Goal: Communication & Community: Participate in discussion

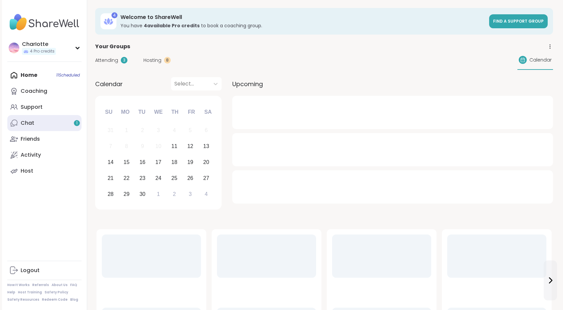
click at [35, 127] on link "Chat 1" at bounding box center [44, 123] width 74 height 16
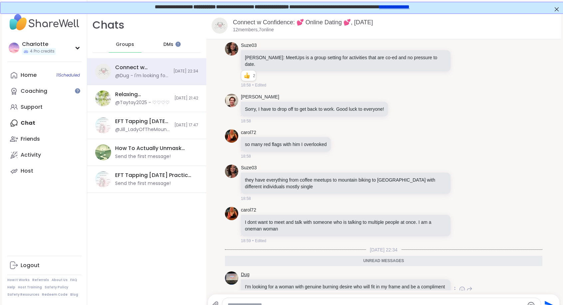
click at [245, 272] on link "Dug" at bounding box center [245, 275] width 9 height 7
click at [34, 78] on div "Home 11 Scheduled" at bounding box center [29, 75] width 16 height 7
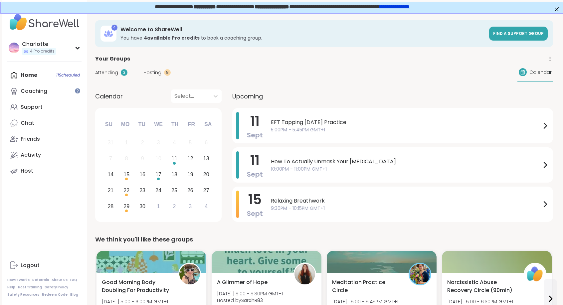
click at [110, 66] on div "Attending 3 Hosting 8 Calendar" at bounding box center [324, 72] width 458 height 19
click at [109, 72] on span "Attending" at bounding box center [106, 72] width 23 height 7
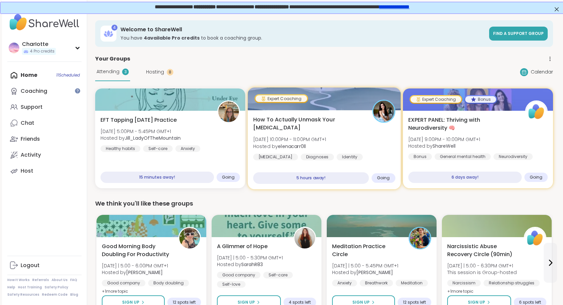
click at [300, 110] on div at bounding box center [324, 99] width 153 height 23
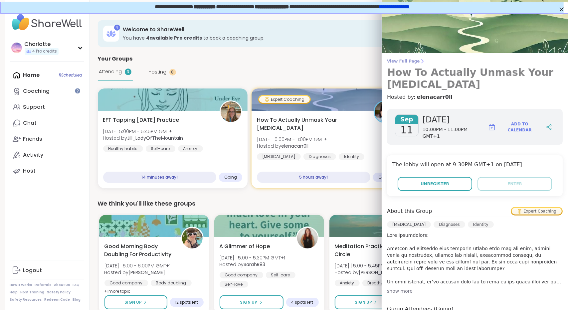
click at [409, 60] on span "View Full Page" at bounding box center [475, 61] width 176 height 5
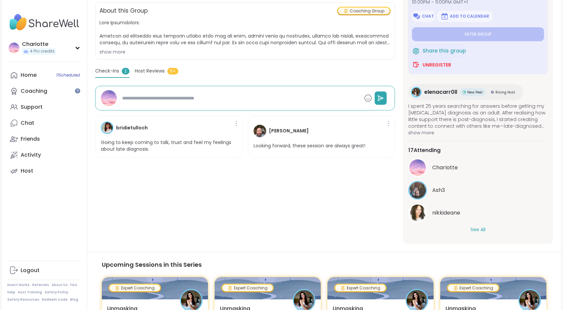
scroll to position [154, 0]
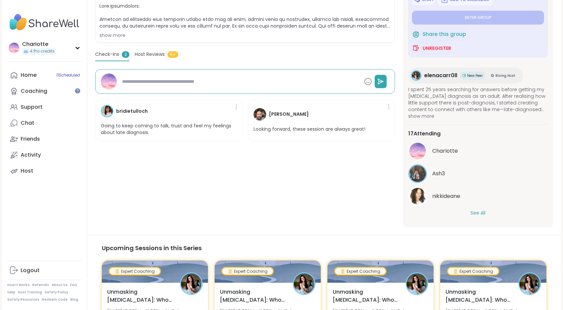
click at [480, 215] on button "See All" at bounding box center [478, 213] width 15 height 7
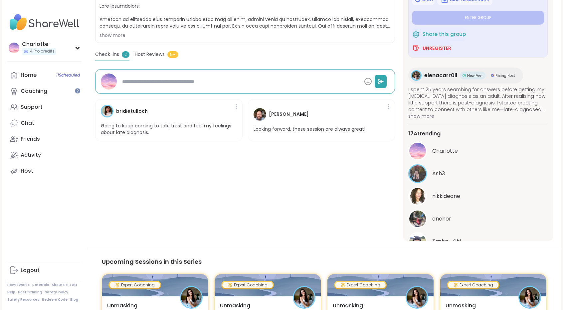
scroll to position [0, 0]
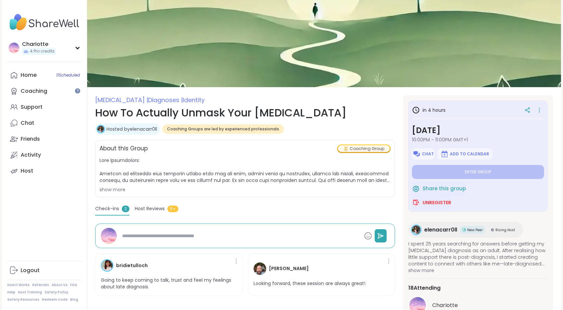
type textarea "*"
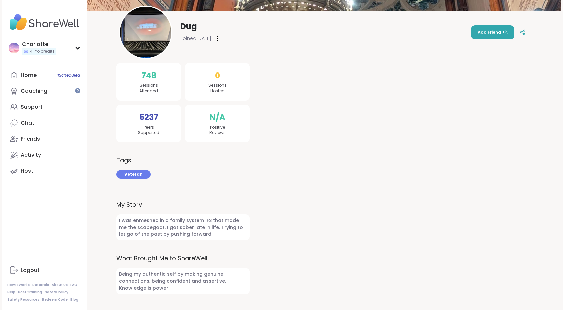
scroll to position [103, 0]
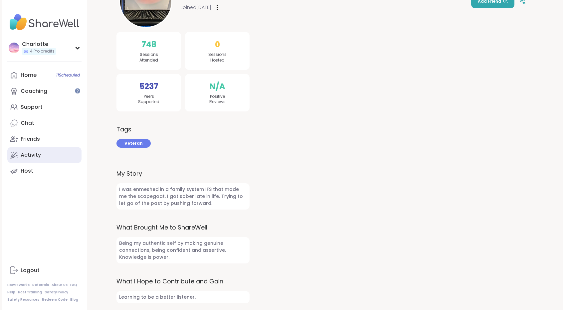
click at [37, 147] on link "Activity" at bounding box center [44, 155] width 74 height 16
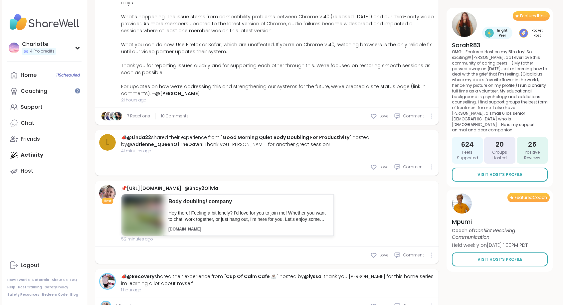
scroll to position [194, 0]
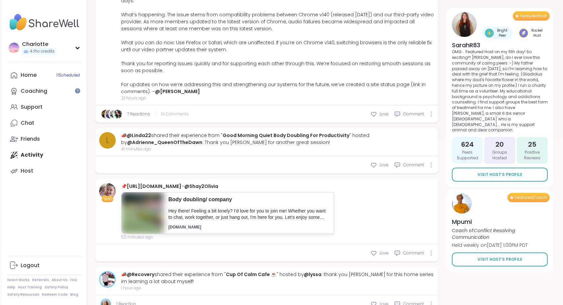
click at [163, 111] on span "10 Comments" at bounding box center [175, 114] width 28 height 6
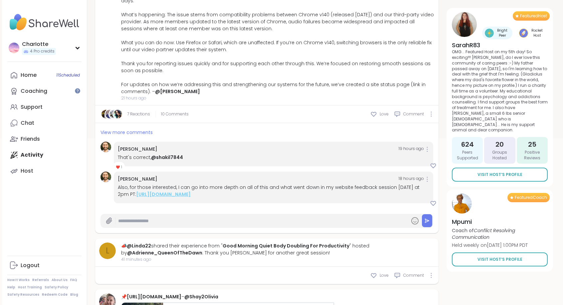
click at [191, 191] on link "https://sharewellnow.com/session/sharewell-website-feedback-session/275cacdd-cf…" at bounding box center [163, 194] width 55 height 7
click at [131, 129] on span "View more comments" at bounding box center [127, 132] width 52 height 7
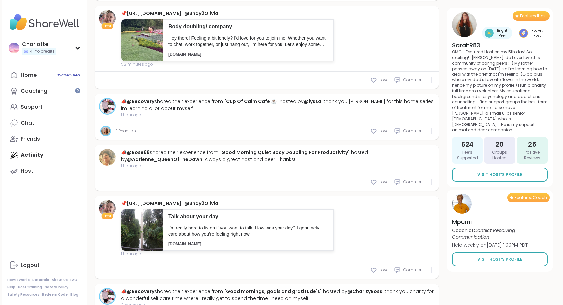
scroll to position [642, 0]
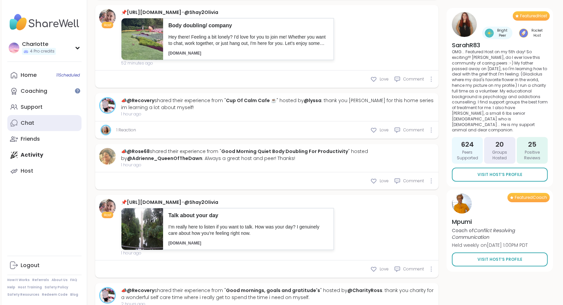
click at [40, 124] on link "Chat" at bounding box center [44, 123] width 74 height 16
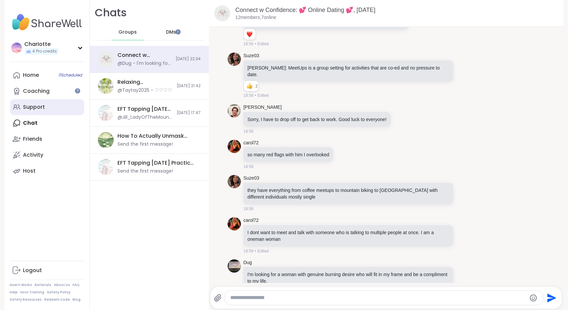
click at [44, 102] on link "Support" at bounding box center [47, 107] width 74 height 16
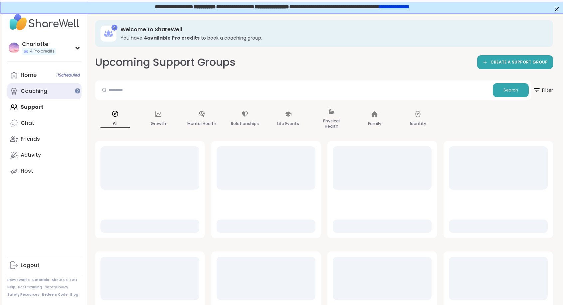
click at [53, 96] on link "Coaching" at bounding box center [44, 91] width 74 height 16
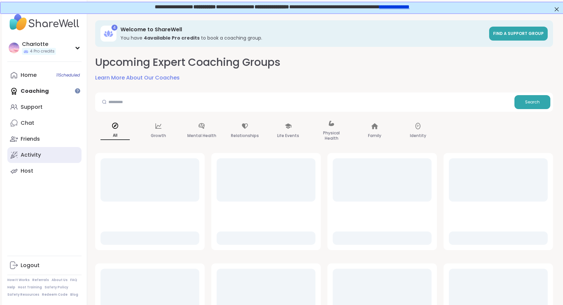
click at [42, 150] on link "Activity" at bounding box center [44, 155] width 74 height 16
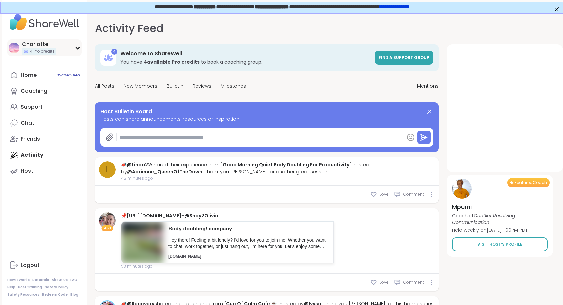
click at [70, 52] on div "CharIotte 4 Pro credits" at bounding box center [44, 47] width 74 height 17
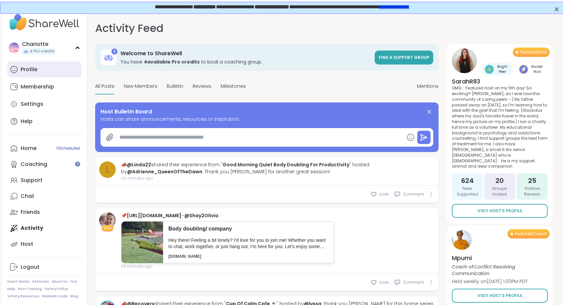
type textarea "*"
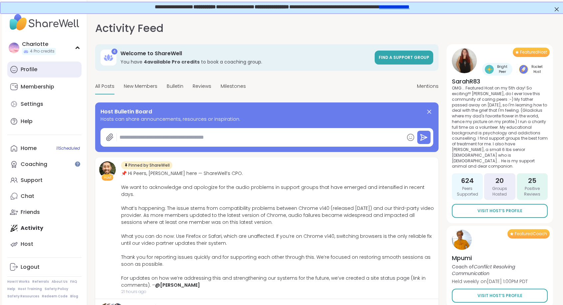
click at [61, 64] on link "Profile" at bounding box center [44, 70] width 74 height 16
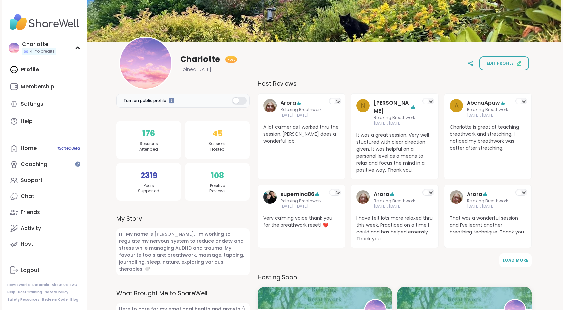
scroll to position [20, 0]
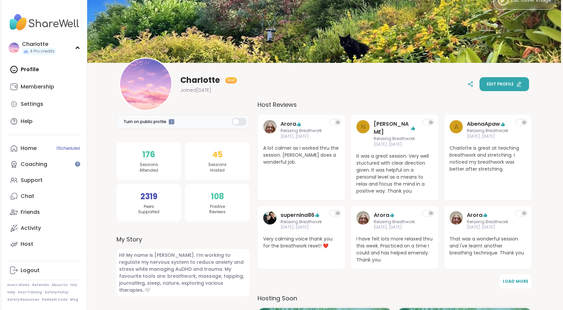
click at [497, 83] on span "Edit profile" at bounding box center [500, 84] width 27 height 6
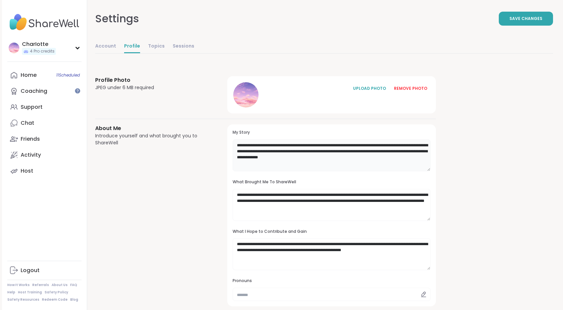
click at [310, 150] on textarea "**********" at bounding box center [332, 156] width 198 height 32
type textarea "**********"
click at [518, 15] on button "Save Changes" at bounding box center [526, 19] width 54 height 14
click at [43, 157] on link "Activity" at bounding box center [44, 155] width 74 height 16
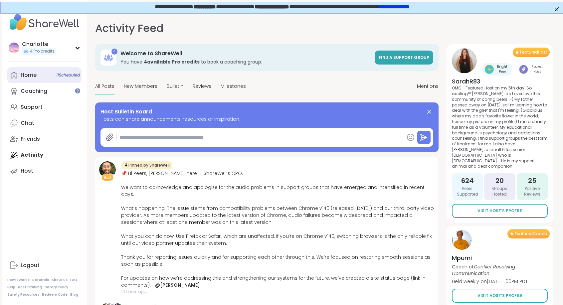
click at [47, 70] on link "Home 11 Scheduled" at bounding box center [44, 75] width 74 height 16
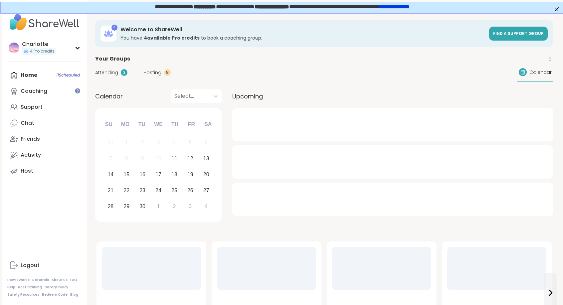
click at [112, 72] on span "Attending" at bounding box center [106, 72] width 23 height 7
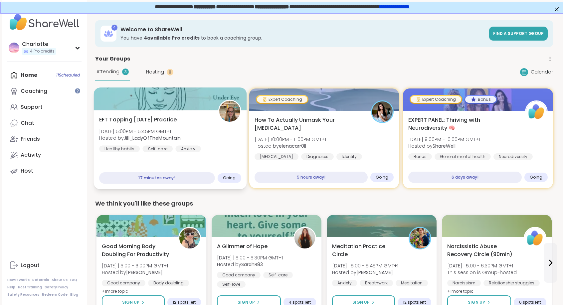
click at [150, 114] on div "EFT Tapping Thursday Practice Thu, Sep 11 | 5:00PM - 5:45PM GMT+1 Hosted by Jil…" at bounding box center [170, 149] width 153 height 79
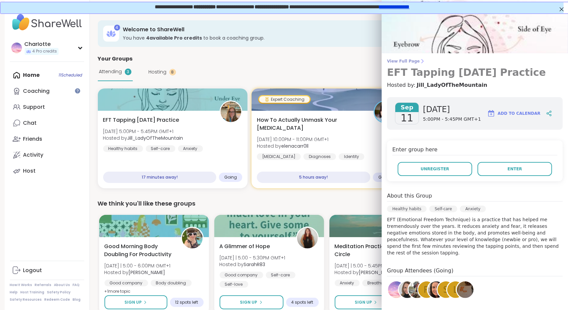
click at [409, 60] on span "View Full Page" at bounding box center [475, 61] width 176 height 5
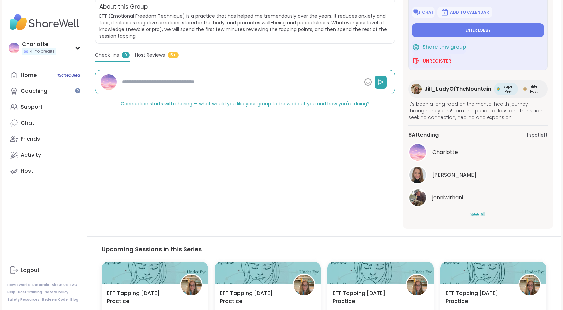
click at [482, 214] on button "See All" at bounding box center [478, 214] width 15 height 7
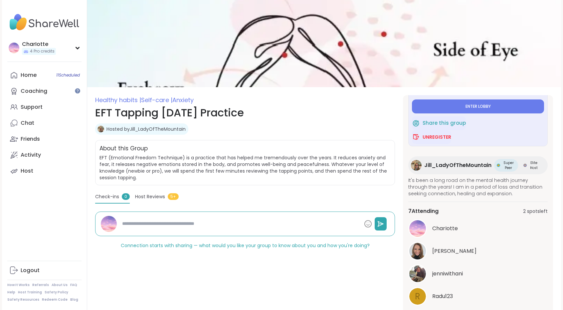
scroll to position [65, 0]
type textarea "*"
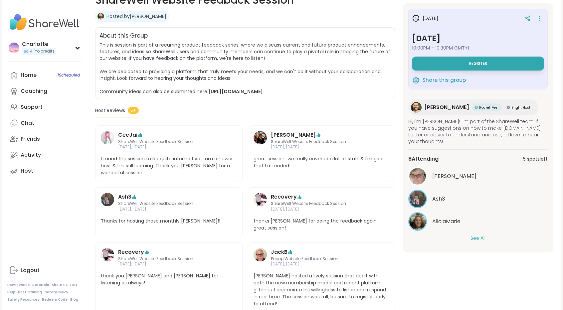
scroll to position [113, 0]
click at [479, 235] on button "See All" at bounding box center [478, 238] width 15 height 7
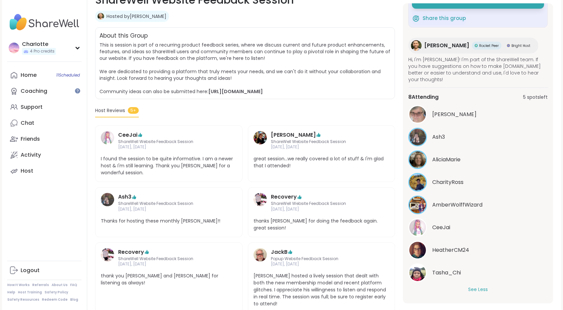
scroll to position [0, 0]
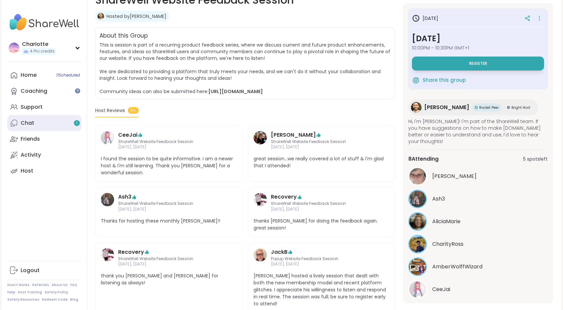
click at [53, 124] on link "Chat 1" at bounding box center [44, 123] width 74 height 16
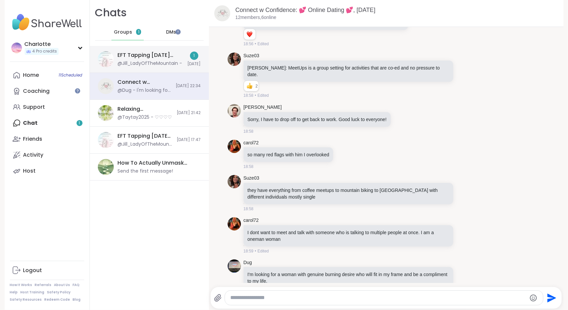
click at [144, 64] on div "@Jill_LadyOfTheMountain -" at bounding box center [150, 63] width 65 height 7
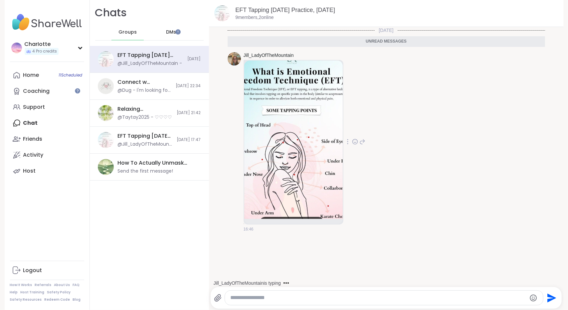
click at [273, 150] on img at bounding box center [293, 140] width 99 height 158
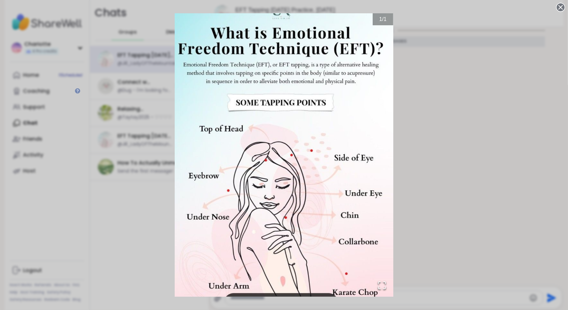
click at [434, 136] on div "1 / 1" at bounding box center [284, 155] width 568 height 310
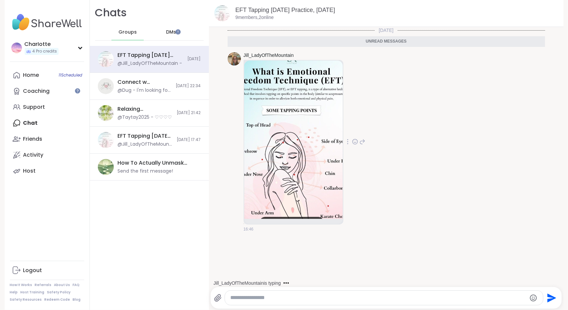
click at [296, 98] on img at bounding box center [293, 140] width 99 height 158
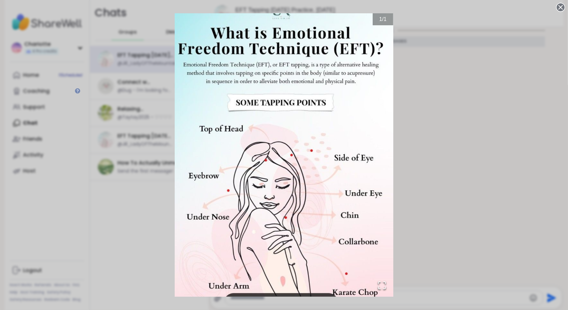
click at [465, 90] on div "1 / 1" at bounding box center [284, 155] width 568 height 310
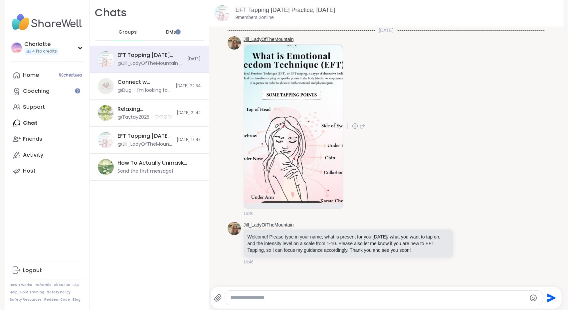
click at [270, 40] on link "Jill_LadyOfTheMountain" at bounding box center [269, 39] width 50 height 7
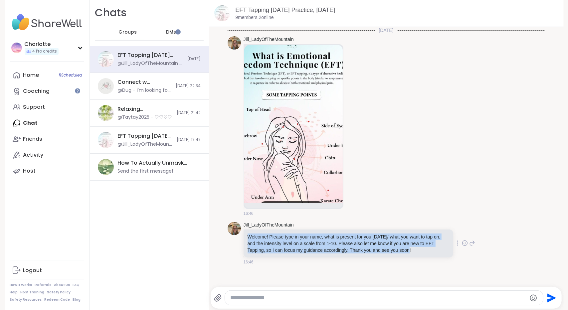
drag, startPoint x: 414, startPoint y: 253, endPoint x: 245, endPoint y: 238, distance: 169.5
click at [245, 238] on div "Welcome! Please type in your name, what is present for you today/ what you want…" at bounding box center [349, 244] width 210 height 28
copy p "Welcome! Please type in your name, what is present for you today/ what you want…"
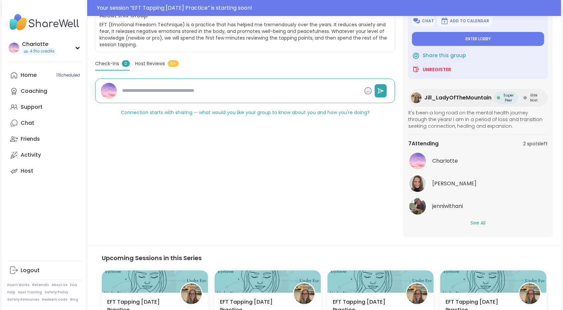
click at [477, 221] on button "See All" at bounding box center [478, 223] width 15 height 7
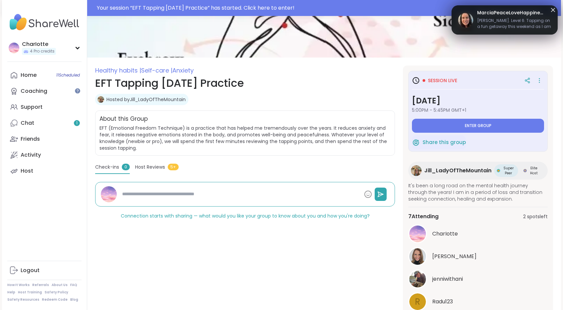
scroll to position [43, 0]
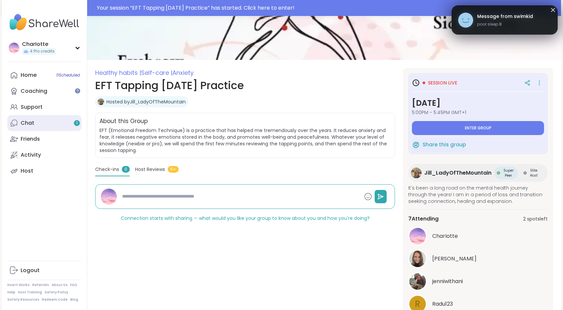
click at [49, 116] on link "Chat 1" at bounding box center [44, 123] width 74 height 16
type textarea "*"
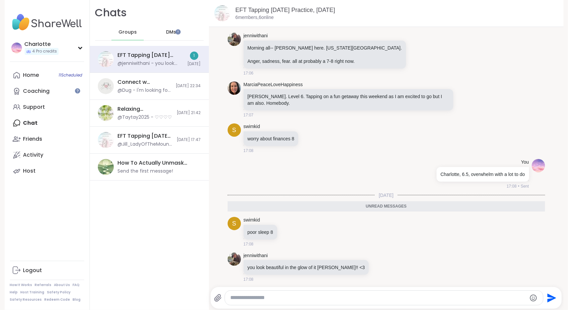
scroll to position [222, 0]
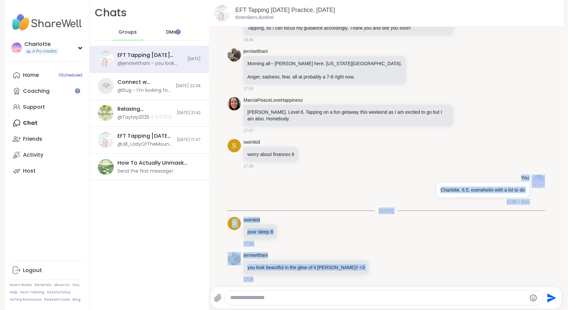
drag, startPoint x: 550, startPoint y: 264, endPoint x: 553, endPoint y: 207, distance: 56.7
click at [553, 207] on div "Today Jill_LadyOfTheMountain 16:46 Jill_LadyOfTheMountain Welcome! Please type …" at bounding box center [386, 155] width 355 height 256
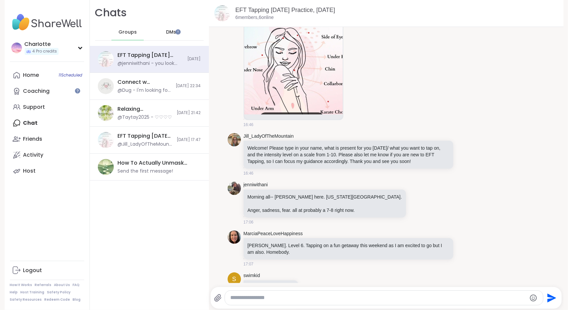
scroll to position [78, 0]
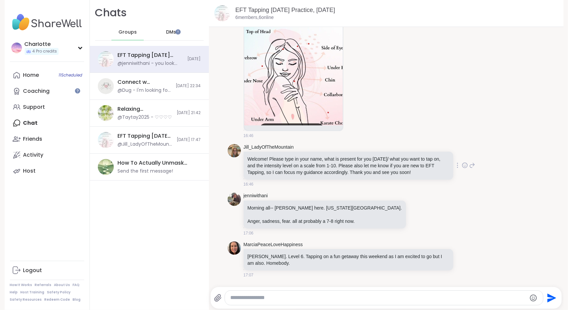
click at [337, 171] on p "Welcome! Please type in your name, what is present for you [DATE]/ what you wan…" at bounding box center [349, 166] width 202 height 20
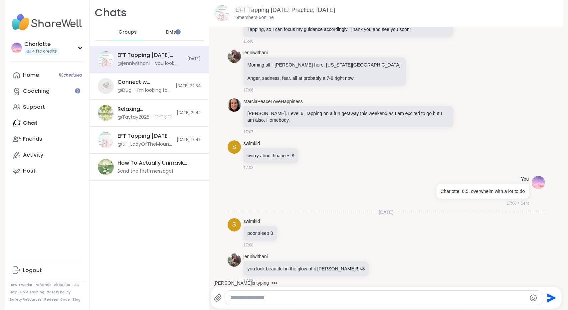
scroll to position [222, 0]
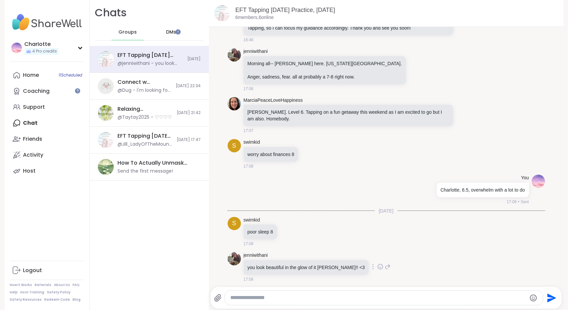
click at [378, 265] on icon at bounding box center [380, 267] width 5 height 5
click at [325, 257] on div "Select Reaction: Heart" at bounding box center [328, 256] width 6 height 6
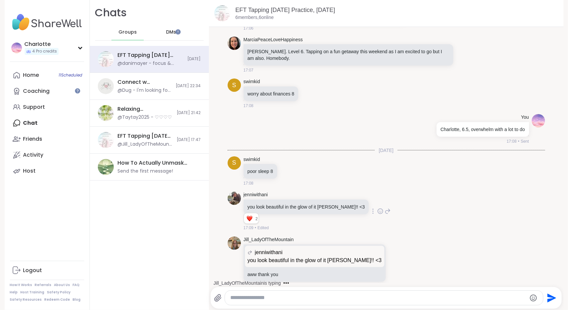
scroll to position [325, 0]
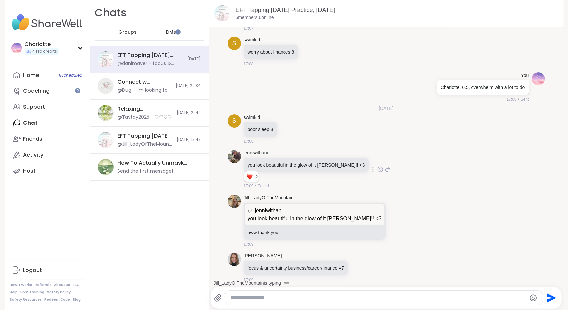
drag, startPoint x: 551, startPoint y: 217, endPoint x: 551, endPoint y: 232, distance: 15.3
drag, startPoint x: 551, startPoint y: 232, endPoint x: 551, endPoint y: 218, distance: 14.3
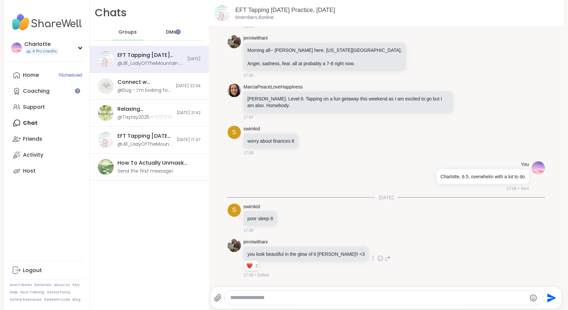
scroll to position [367, 0]
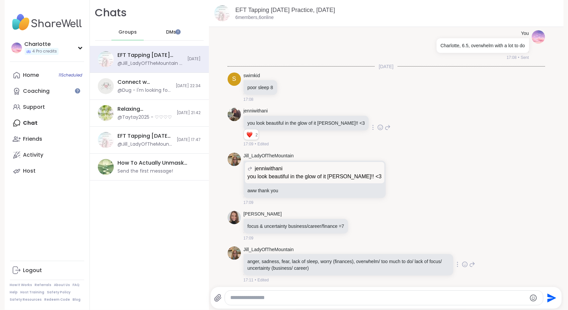
click at [462, 262] on icon at bounding box center [464, 264] width 5 height 5
click at [395, 251] on div "Select Reaction: Thumbs up" at bounding box center [398, 254] width 6 height 6
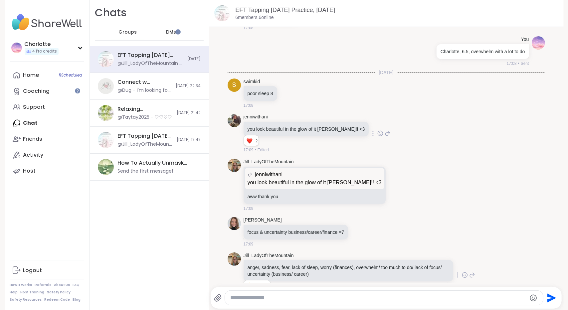
scroll to position [376, 0]
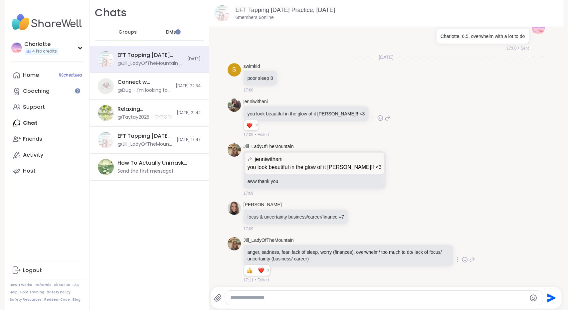
click at [396, 292] on div at bounding box center [384, 298] width 318 height 14
click at [390, 299] on textarea "Type your message" at bounding box center [378, 298] width 296 height 7
click at [530, 302] on icon "Emoji picker" at bounding box center [534, 298] width 8 height 8
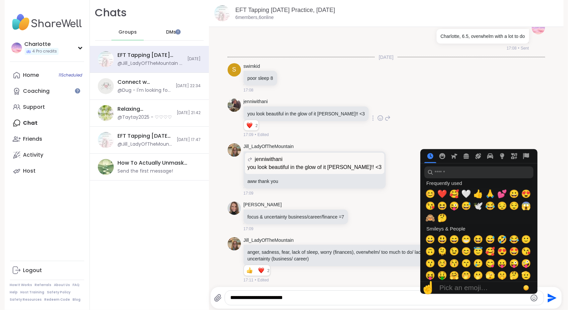
click at [530, 298] on icon "Emoji picker" at bounding box center [534, 298] width 8 height 8
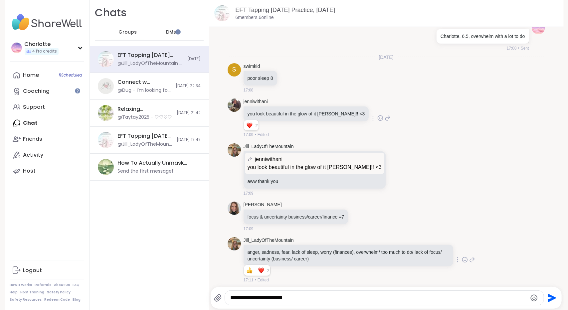
click at [530, 298] on icon "Emoji picker" at bounding box center [534, 298] width 8 height 8
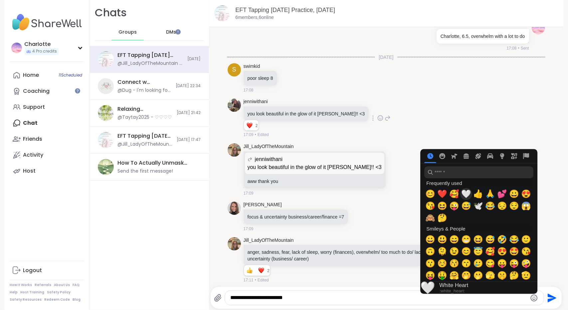
click at [462, 193] on span "🤍" at bounding box center [466, 193] width 10 height 9
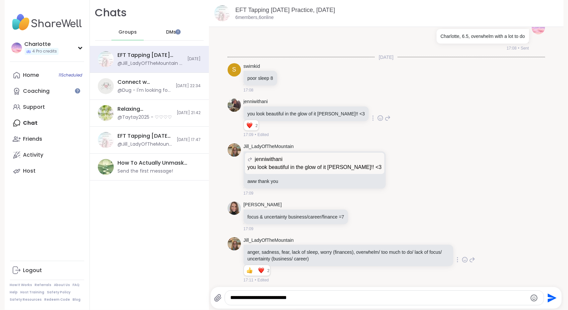
click at [336, 297] on textarea "**********" at bounding box center [378, 298] width 297 height 7
type textarea "**********"
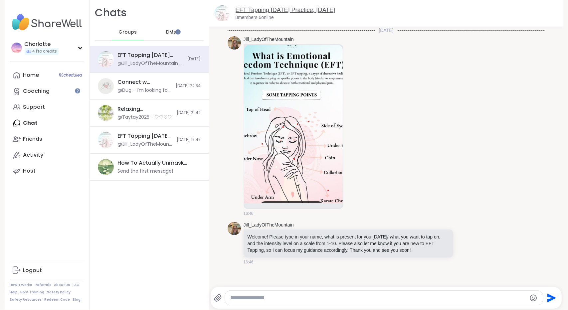
click at [266, 8] on link "EFT Tapping [DATE] Practice, [DATE]" at bounding box center [286, 10] width 100 height 7
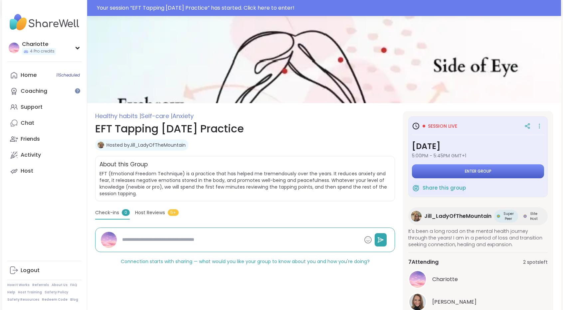
click at [453, 177] on button "Enter group" at bounding box center [478, 171] width 132 height 14
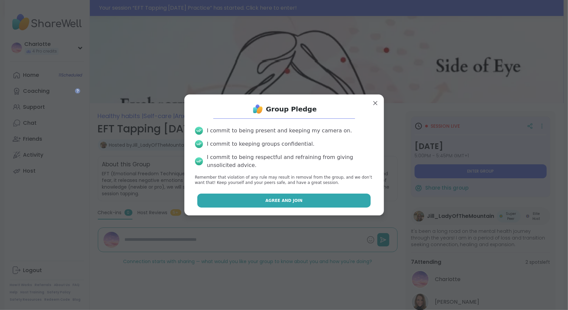
click at [274, 197] on button "Agree and Join" at bounding box center [283, 201] width 173 height 14
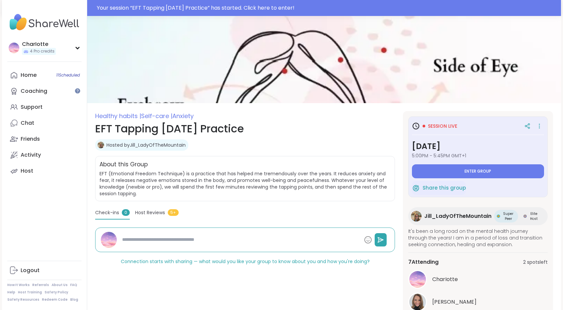
type textarea "*"
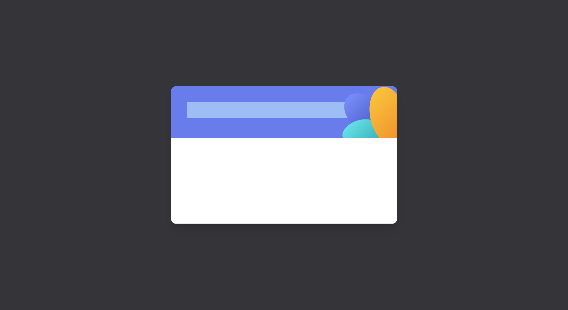
drag, startPoint x: 568, startPoint y: 83, endPoint x: 568, endPoint y: 94, distance: 10.3
click at [568, 94] on html "ShareWell | Session Room *" at bounding box center [284, 155] width 568 height 310
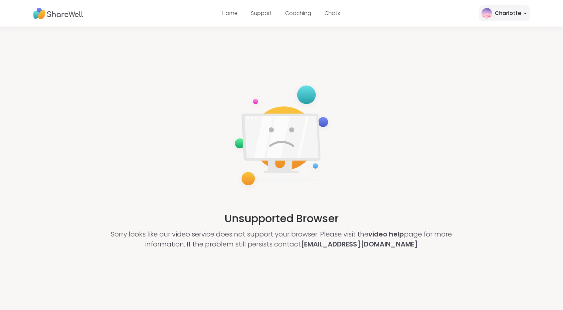
drag, startPoint x: 568, startPoint y: 94, endPoint x: 567, endPoint y: 103, distance: 9.4
click at [563, 103] on html "HOME Support Coaching Chats Profile Settings Logout Home Support Coaching Chats…" at bounding box center [281, 232] width 563 height 464
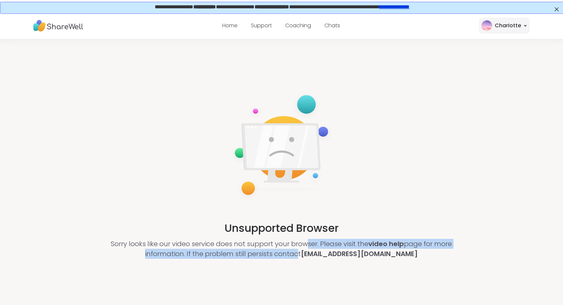
drag, startPoint x: 306, startPoint y: 247, endPoint x: 301, endPoint y: 260, distance: 13.8
click at [301, 259] on p "Sorry looks like our video service does not support your browser. Please visit …" at bounding box center [282, 249] width 376 height 20
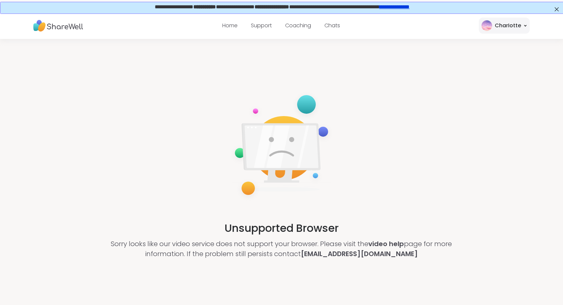
drag, startPoint x: 301, startPoint y: 260, endPoint x: 298, endPoint y: 238, distance: 22.3
click at [298, 238] on div "Unsupported Browser Sorry looks like our video service does not support your br…" at bounding box center [281, 175] width 563 height 272
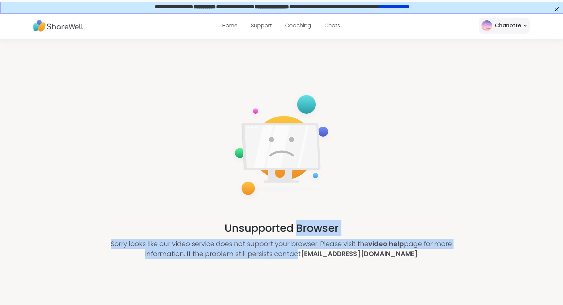
click at [298, 236] on h2 "Unsupported Browser" at bounding box center [282, 228] width 114 height 16
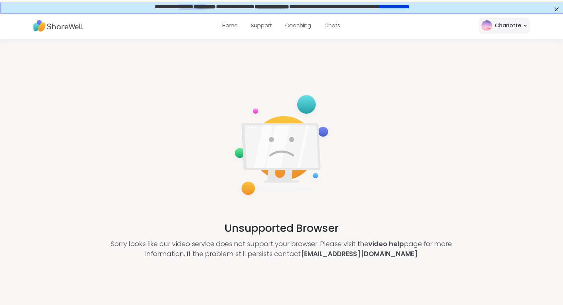
drag, startPoint x: 158, startPoint y: 8, endPoint x: 205, endPoint y: 12, distance: 47.1
click at [205, 12] on div "**********" at bounding box center [281, 6] width 563 height 11
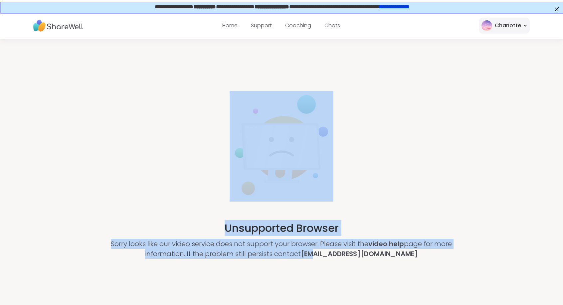
drag, startPoint x: 325, startPoint y: 285, endPoint x: 355, endPoint y: 94, distance: 192.8
click at [355, 94] on div "Unsupported Browser Sorry looks like our video service does not support your br…" at bounding box center [281, 175] width 563 height 272
drag, startPoint x: 355, startPoint y: 94, endPoint x: 446, endPoint y: 277, distance: 204.6
click at [446, 277] on div "Unsupported Browser Sorry looks like our video service does not support your br…" at bounding box center [281, 175] width 563 height 272
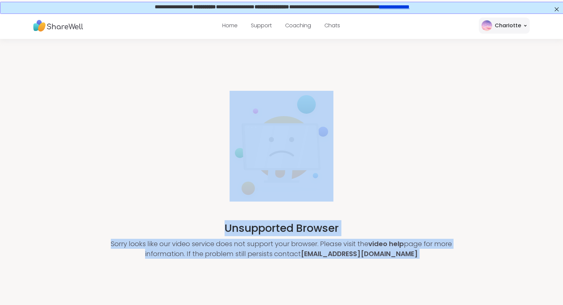
click at [446, 277] on div "Unsupported Browser Sorry looks like our video service does not support your br…" at bounding box center [281, 175] width 563 height 272
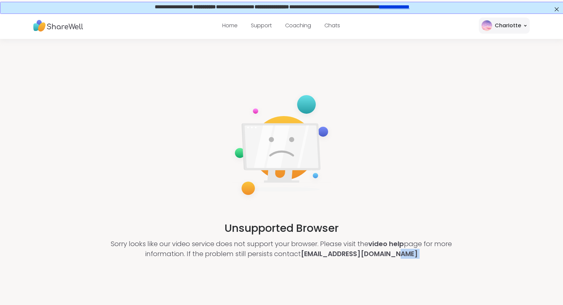
click at [444, 278] on div "Unsupported Browser Sorry looks like our video service does not support your br…" at bounding box center [281, 175] width 563 height 272
click at [405, 8] on link "**********" at bounding box center [394, 6] width 30 height 5
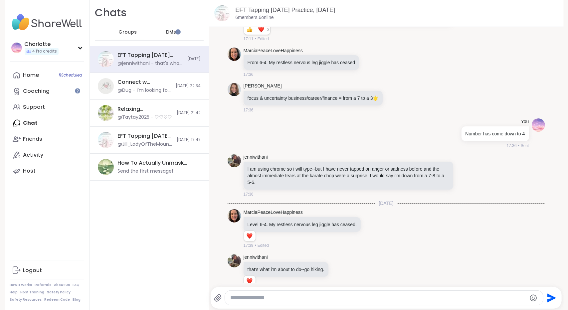
scroll to position [620, 0]
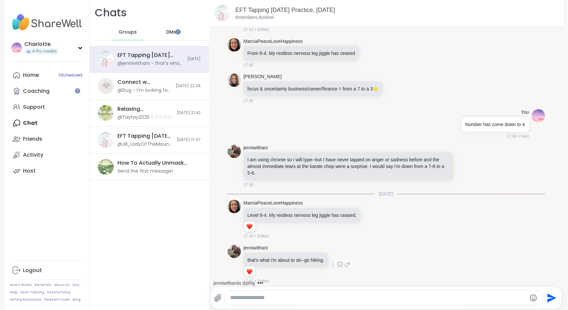
click at [341, 262] on icon at bounding box center [340, 264] width 6 height 7
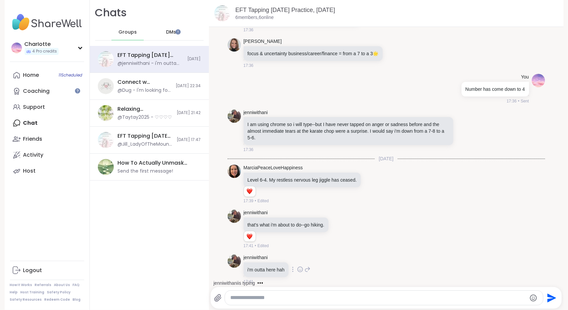
click at [285, 252] on div "jenniwithani i'm outta here hah 17:41" at bounding box center [387, 270] width 318 height 36
click at [338, 228] on icon at bounding box center [340, 229] width 6 height 7
click at [270, 267] on p "i'm outta here hah" at bounding box center [266, 270] width 37 height 7
click at [338, 226] on icon at bounding box center [340, 229] width 6 height 7
click at [273, 267] on p "i'm outta here hah" at bounding box center [266, 270] width 37 height 7
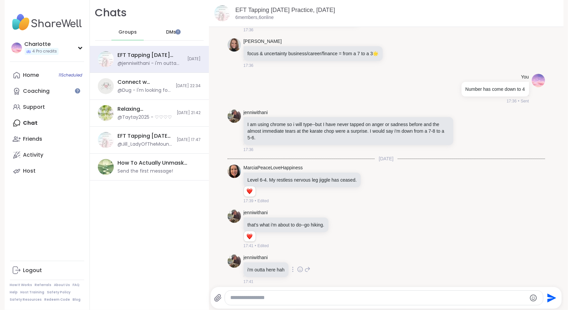
click at [265, 267] on p "i'm outta here hah" at bounding box center [266, 270] width 37 height 7
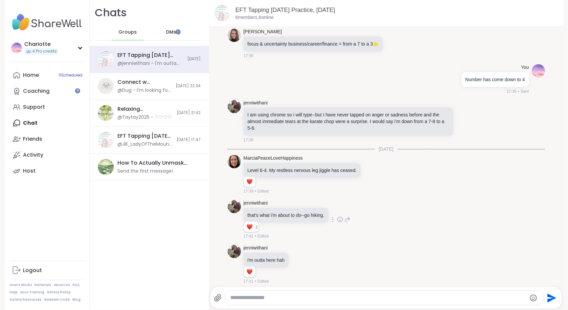
click at [342, 211] on div "jenniwithani that's what i'm about to do--go hiking. 2 2 2 17:41 • Edited" at bounding box center [297, 220] width 107 height 40
click at [339, 216] on icon at bounding box center [340, 219] width 6 height 7
click at [285, 212] on li at bounding box center [287, 208] width 13 height 13
click at [338, 216] on icon at bounding box center [340, 219] width 6 height 7
click at [291, 205] on button "Select Reaction: Heart" at bounding box center [287, 208] width 13 height 13
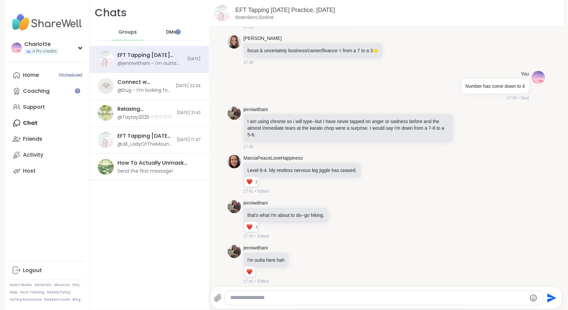
click at [405, 297] on textarea "Type your message" at bounding box center [378, 298] width 296 height 7
click at [419, 297] on textarea "**********" at bounding box center [378, 298] width 297 height 7
click at [481, 296] on textarea "**********" at bounding box center [378, 298] width 297 height 7
click at [420, 300] on textarea "**********" at bounding box center [378, 298] width 297 height 7
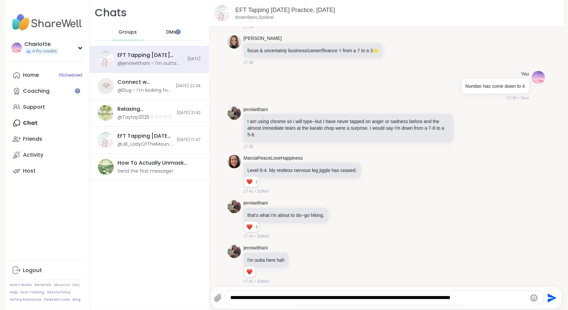
drag, startPoint x: 486, startPoint y: 299, endPoint x: 446, endPoint y: 299, distance: 39.6
click at [446, 299] on textarea "**********" at bounding box center [378, 298] width 297 height 7
click at [487, 299] on textarea "**********" at bounding box center [378, 298] width 297 height 7
type textarea "**********"
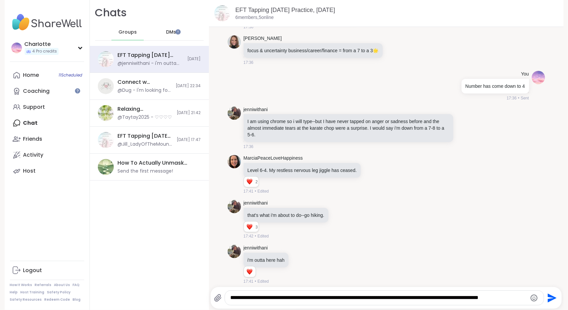
click at [516, 299] on textarea "**********" at bounding box center [378, 298] width 297 height 7
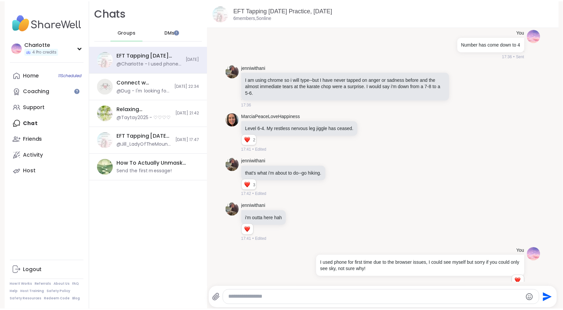
scroll to position [710, 0]
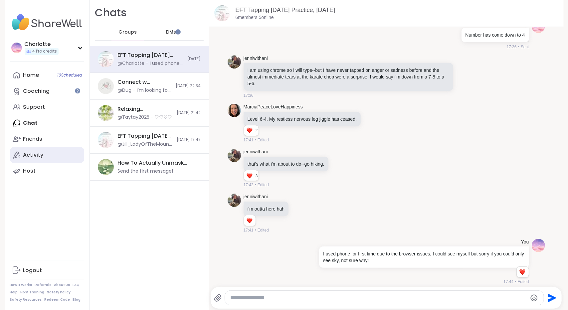
click at [38, 150] on link "Activity" at bounding box center [47, 155] width 74 height 16
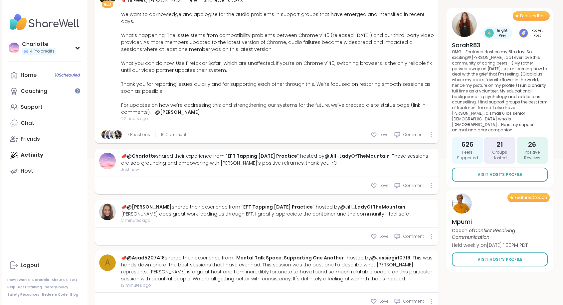
scroll to position [180, 0]
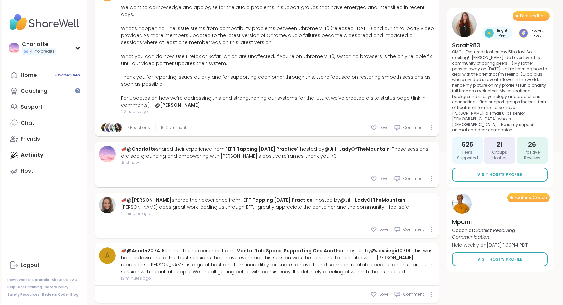
click at [364, 146] on link "@Jill_LadyOfTheMountain" at bounding box center [357, 149] width 65 height 7
click at [30, 122] on div "Chat" at bounding box center [28, 123] width 14 height 7
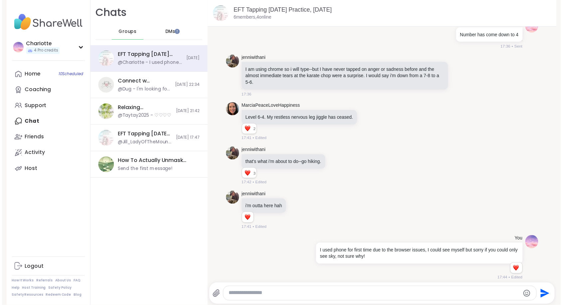
scroll to position [792, 0]
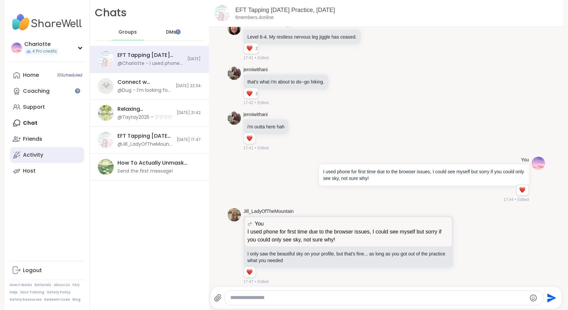
click at [36, 148] on link "Activity" at bounding box center [47, 155] width 74 height 16
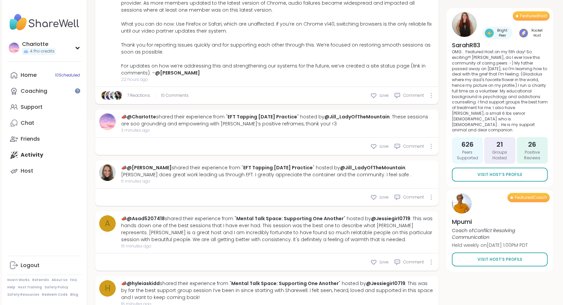
scroll to position [219, 0]
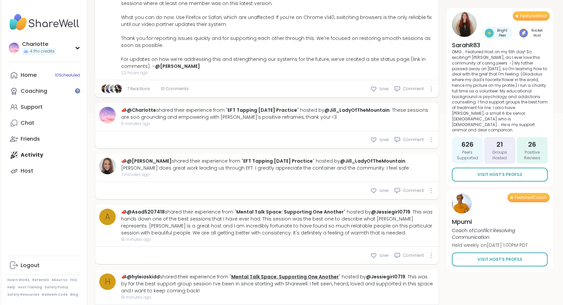
type textarea "*"
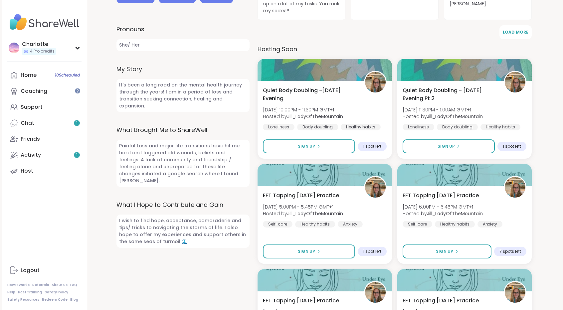
scroll to position [36, 0]
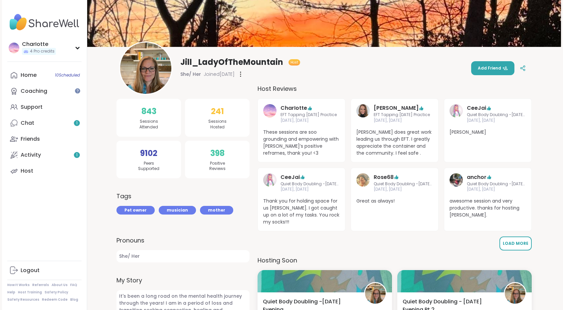
click at [514, 241] on button "Load More" at bounding box center [516, 244] width 32 height 14
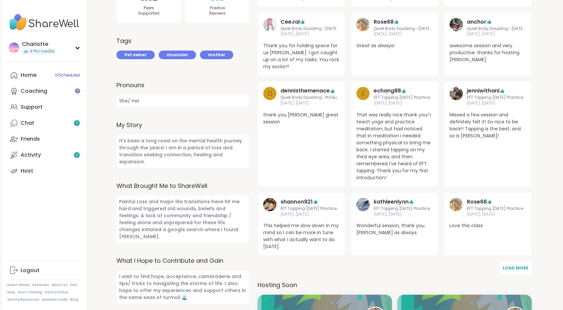
scroll to position [200, 0]
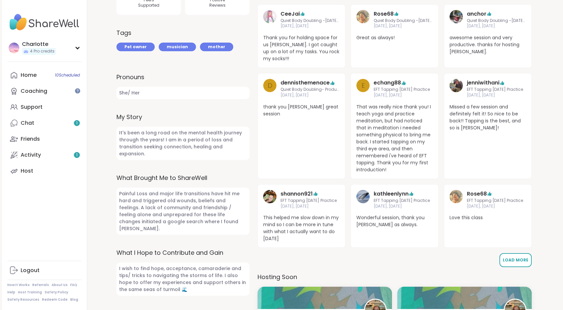
click at [512, 257] on span "Load More" at bounding box center [516, 260] width 26 height 6
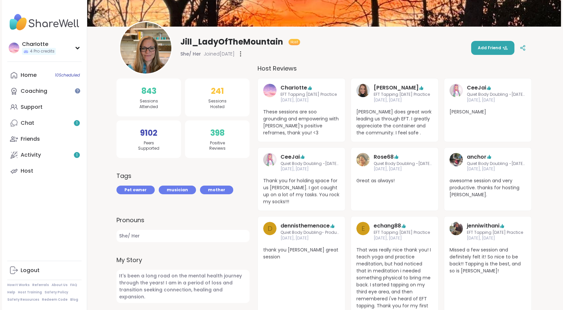
scroll to position [19, 0]
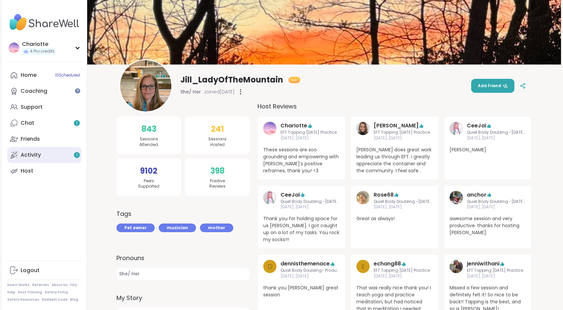
click at [49, 155] on link "Activity 1" at bounding box center [44, 155] width 74 height 16
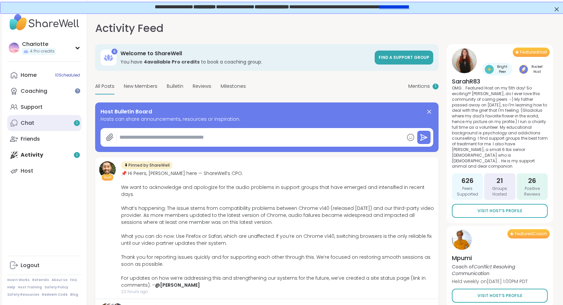
click at [62, 119] on link "Chat 1" at bounding box center [44, 123] width 74 height 16
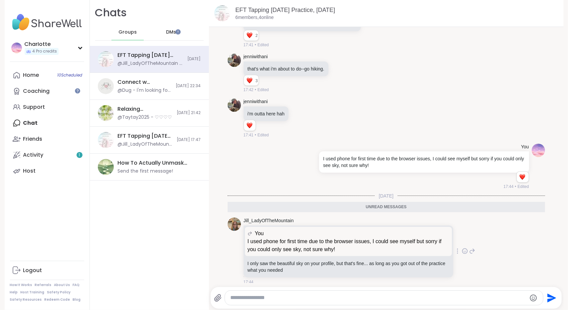
click at [462, 249] on icon at bounding box center [464, 251] width 5 height 5
click at [409, 238] on div "Select Reaction: Heart" at bounding box center [412, 241] width 6 height 6
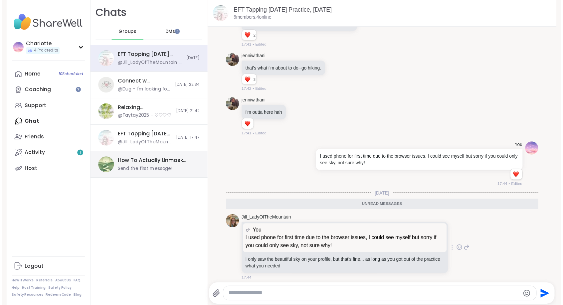
scroll to position [814, 0]
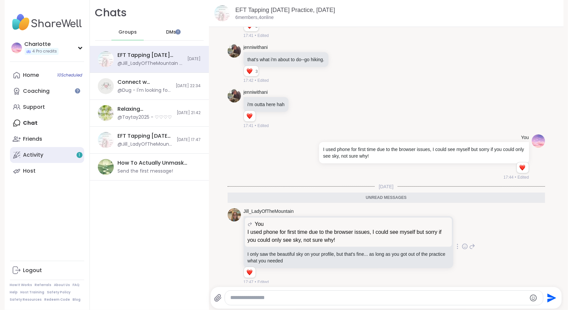
click at [49, 153] on link "Activity 1" at bounding box center [47, 155] width 74 height 16
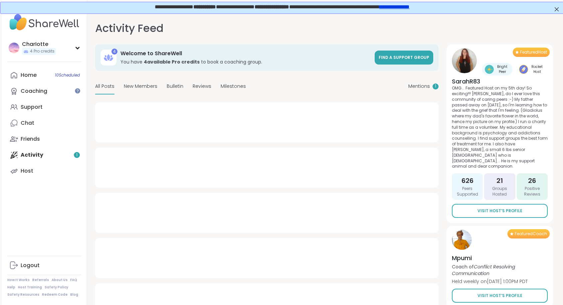
type textarea "*"
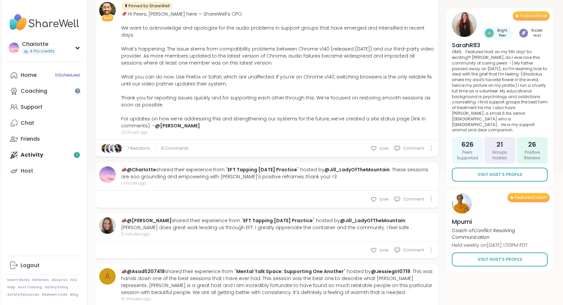
scroll to position [158, 0]
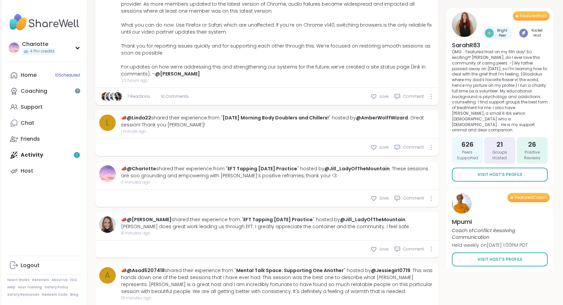
click at [30, 215] on div "CharIotte 4 Pro credits Profile Membership Settings Help Home 10 Scheduled Coac…" at bounding box center [44, 152] width 85 height 305
click at [39, 163] on link "Host" at bounding box center [44, 171] width 74 height 16
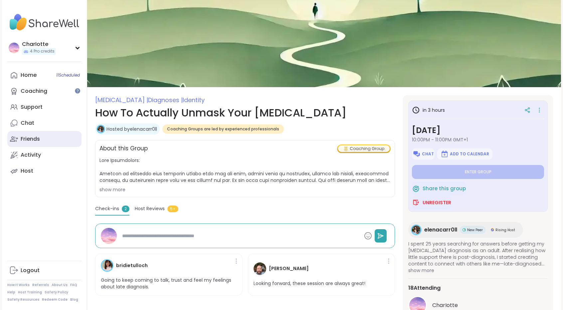
type textarea "*"
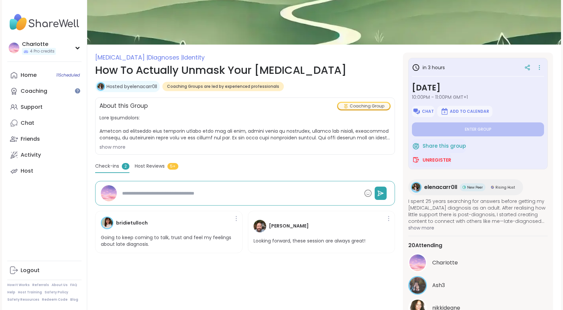
scroll to position [47, 0]
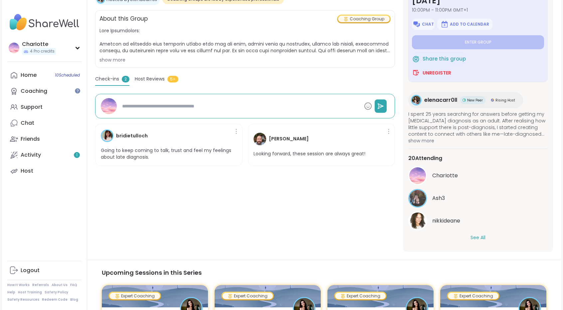
scroll to position [131, 0]
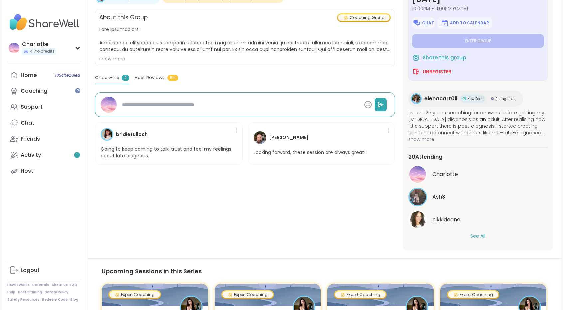
click at [482, 239] on button "See All" at bounding box center [478, 236] width 15 height 7
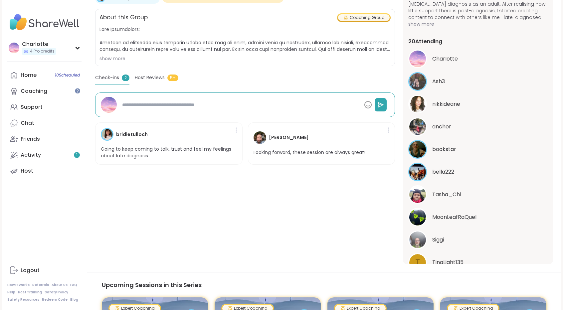
scroll to position [70, 0]
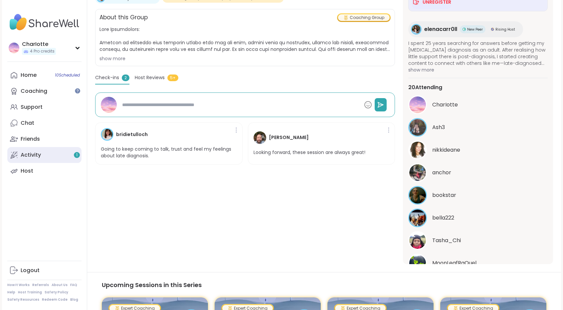
click at [57, 154] on link "Activity 1" at bounding box center [44, 155] width 74 height 16
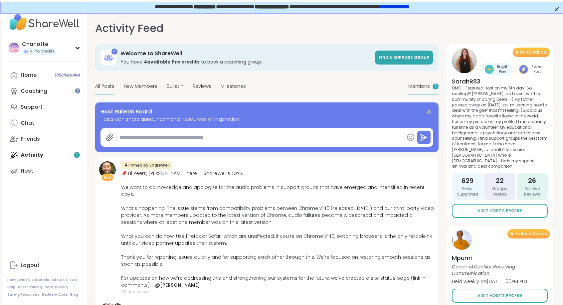
click at [419, 86] on span "Mentions" at bounding box center [420, 86] width 22 height 7
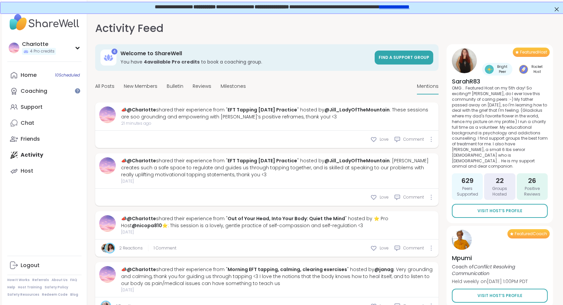
click at [171, 251] on div "2 Reactions 1 Comment" at bounding box center [139, 248] width 76 height 7
click at [164, 245] on span "1 Comment" at bounding box center [165, 248] width 23 height 6
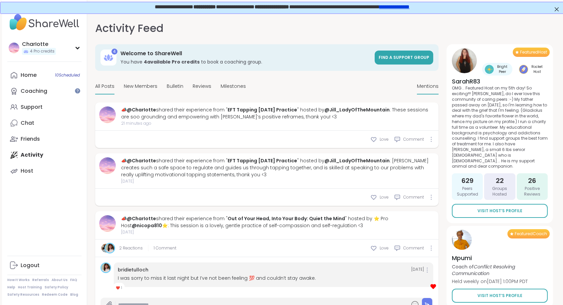
click at [109, 88] on span "All Posts" at bounding box center [104, 86] width 19 height 7
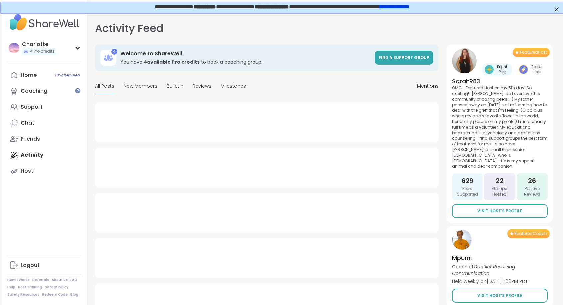
type textarea "*"
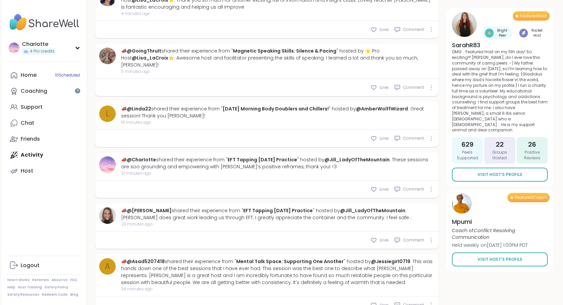
scroll to position [355, 0]
